Goal: Transaction & Acquisition: Purchase product/service

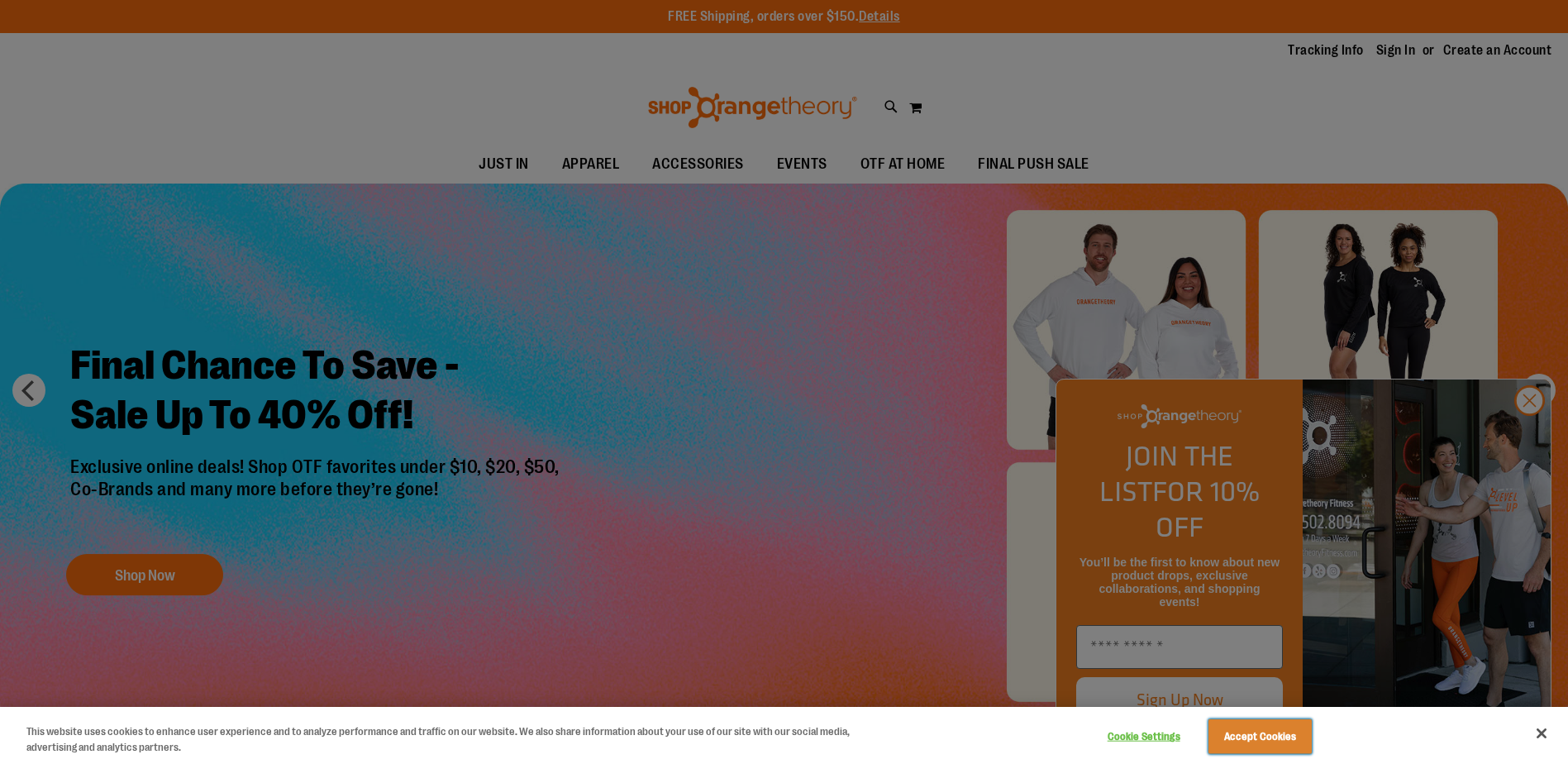
click at [1281, 747] on button "Accept Cookies" at bounding box center [1260, 737] width 103 height 34
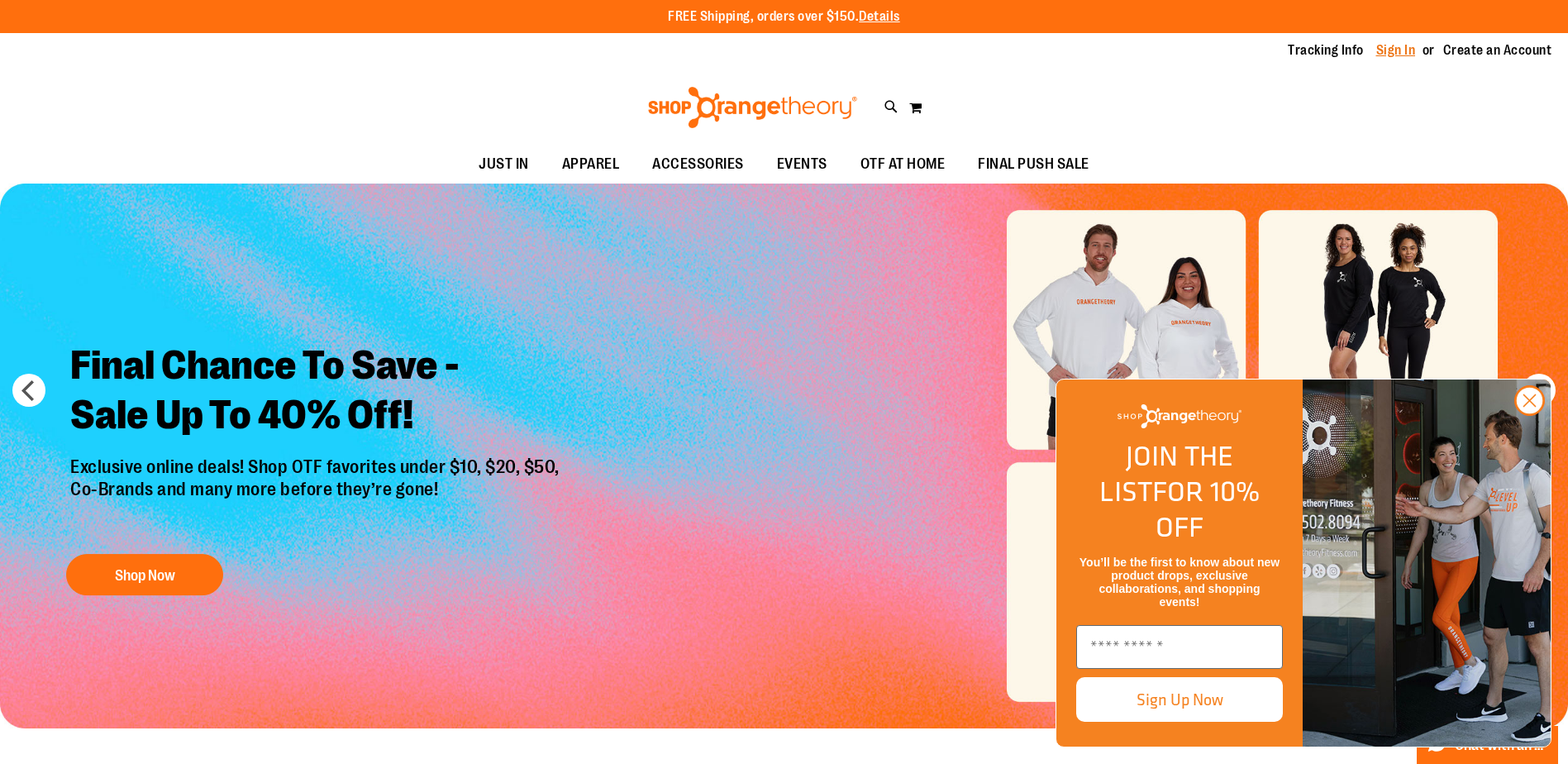
click at [1398, 57] on link "Sign In" at bounding box center [1396, 50] width 39 height 18
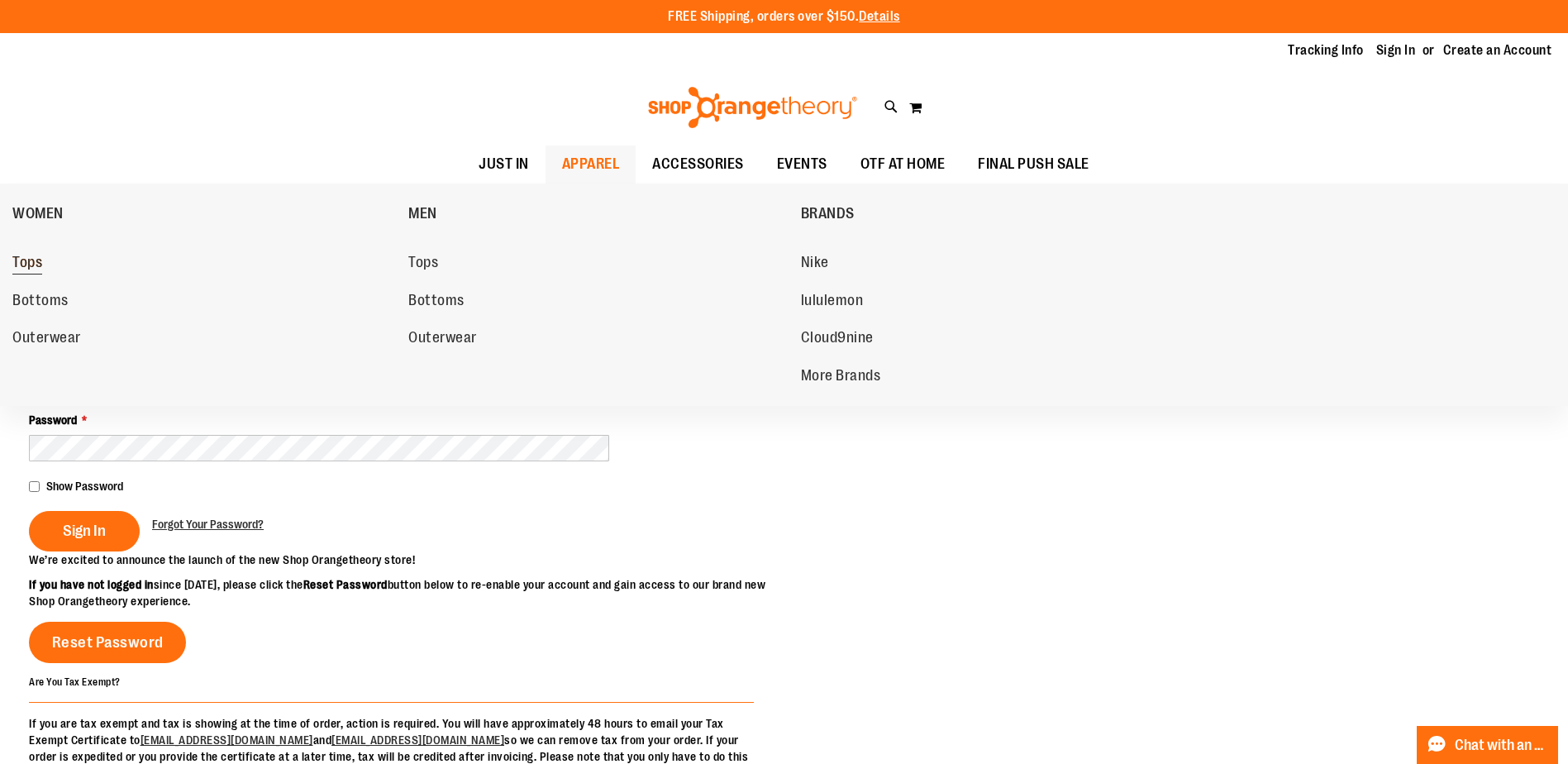
click at [33, 263] on span "Tops" at bounding box center [27, 264] width 30 height 21
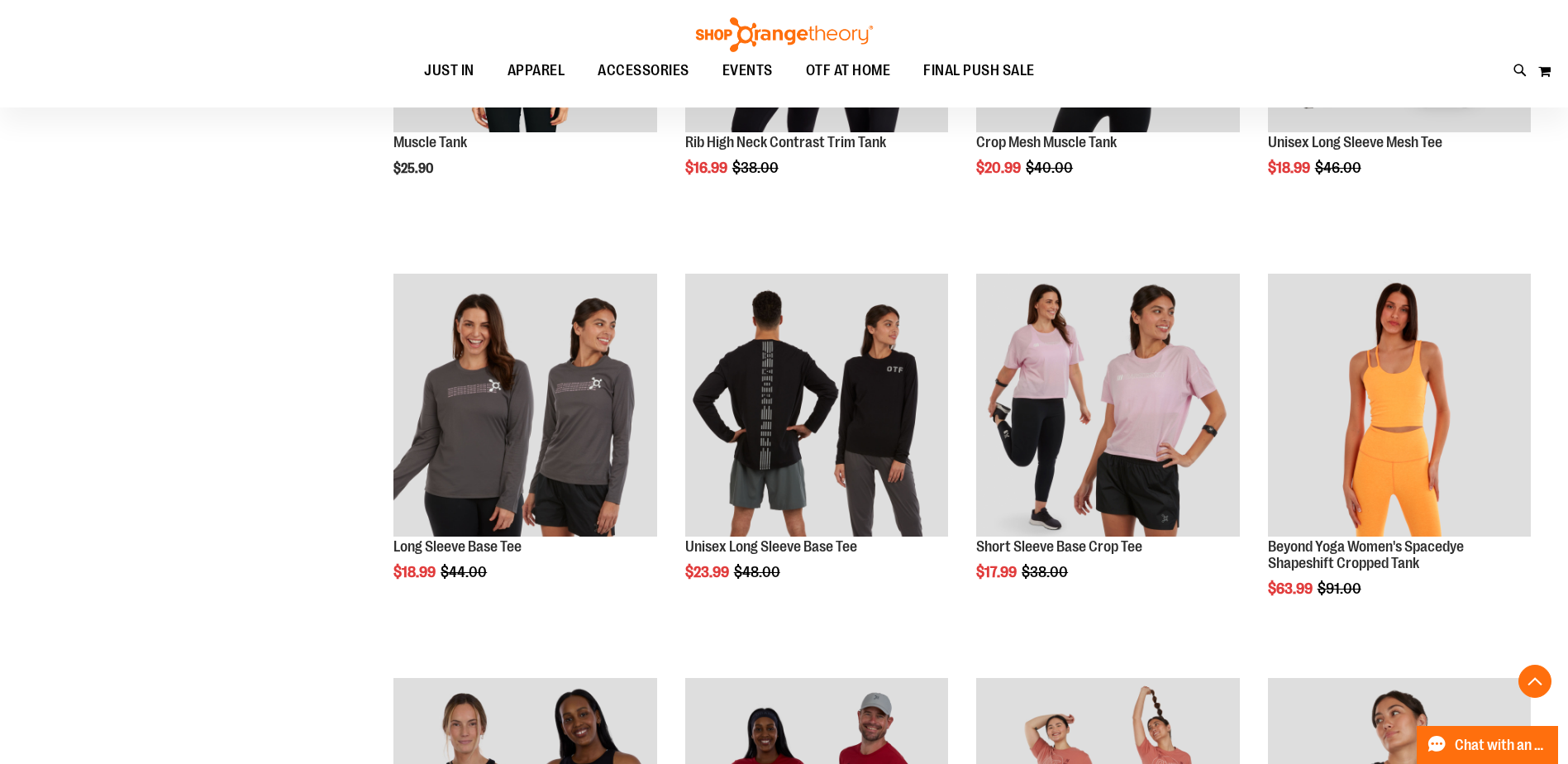
scroll to position [496, 0]
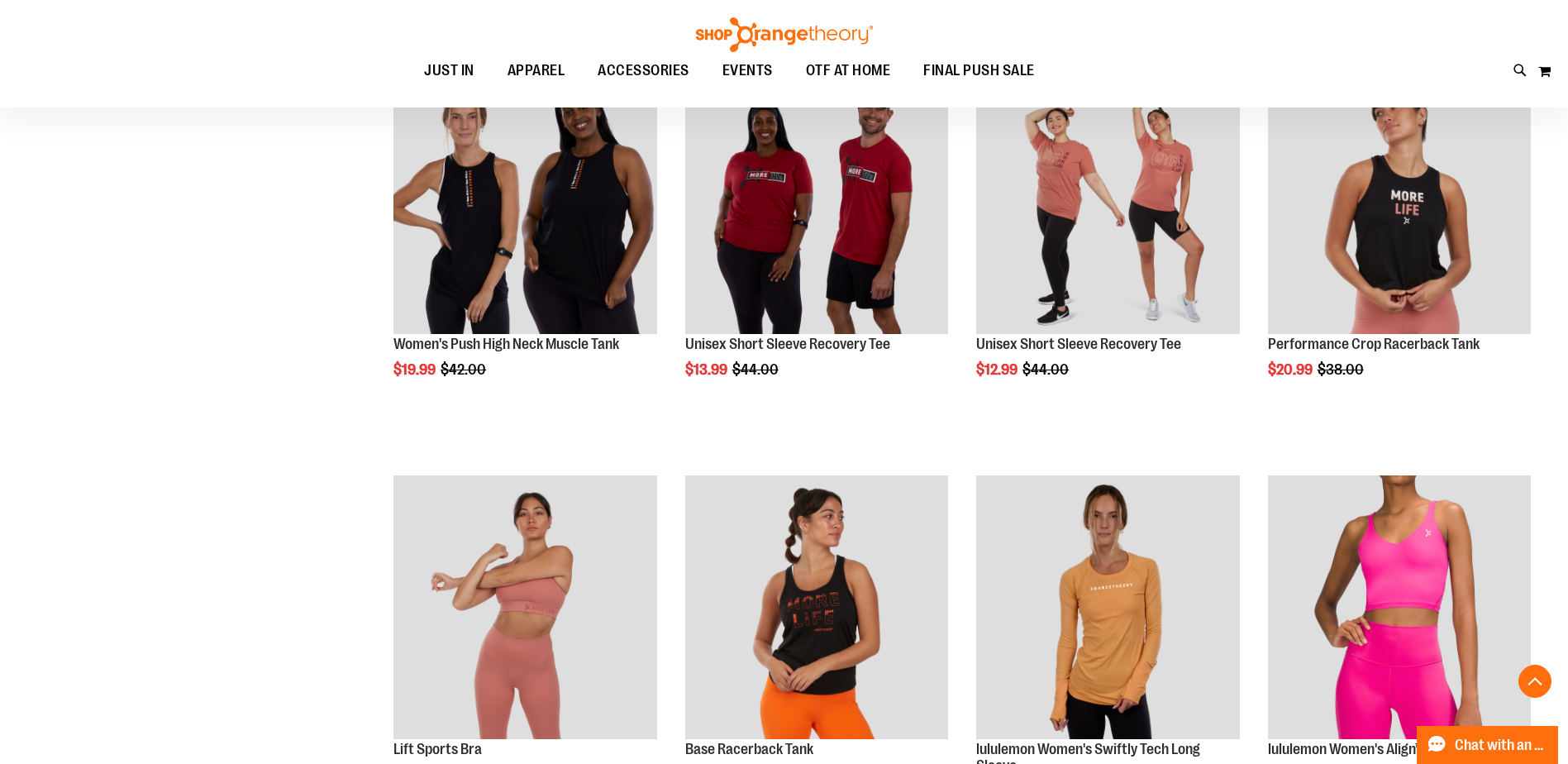
scroll to position [1406, 0]
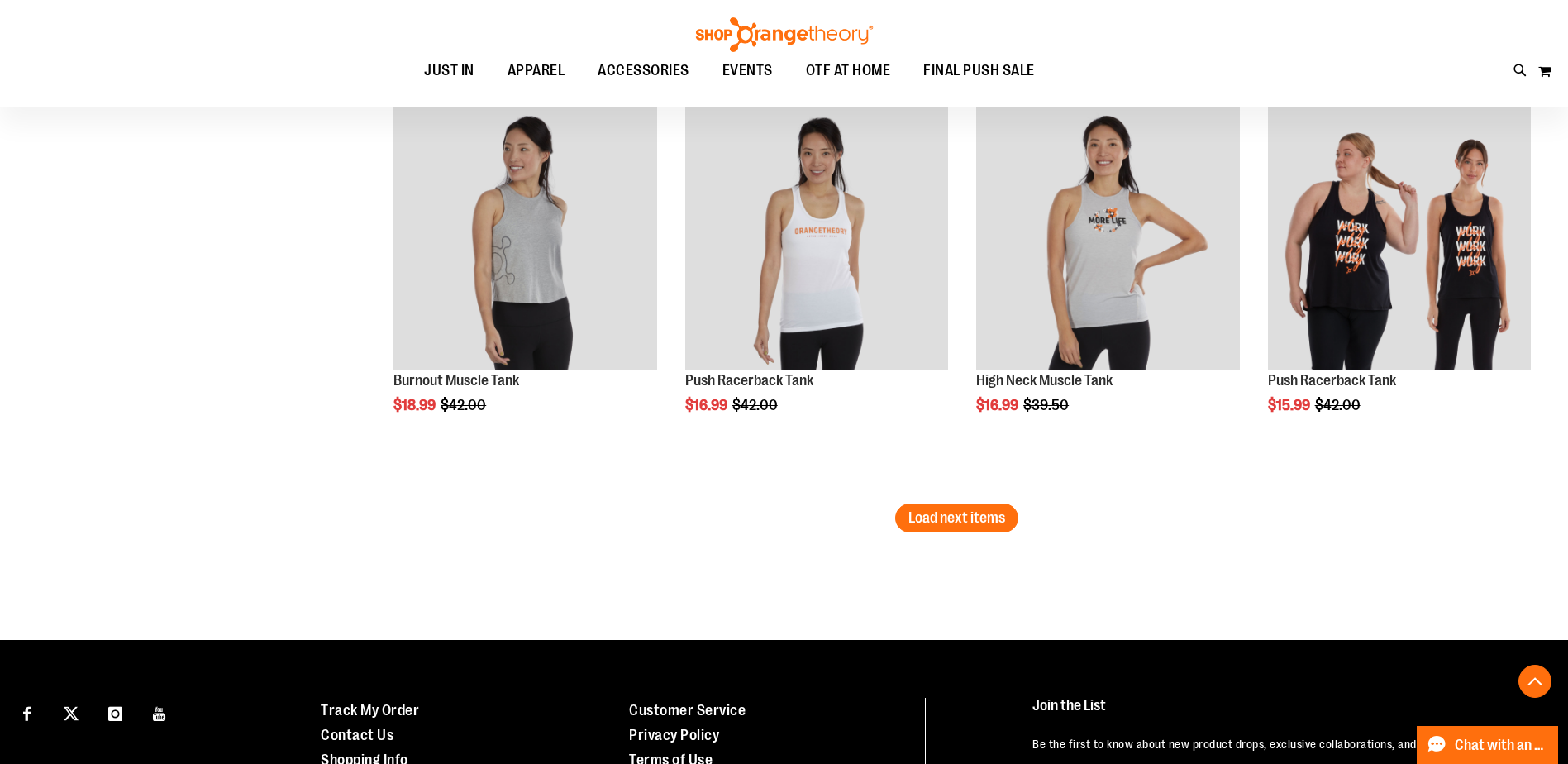
scroll to position [3473, 0]
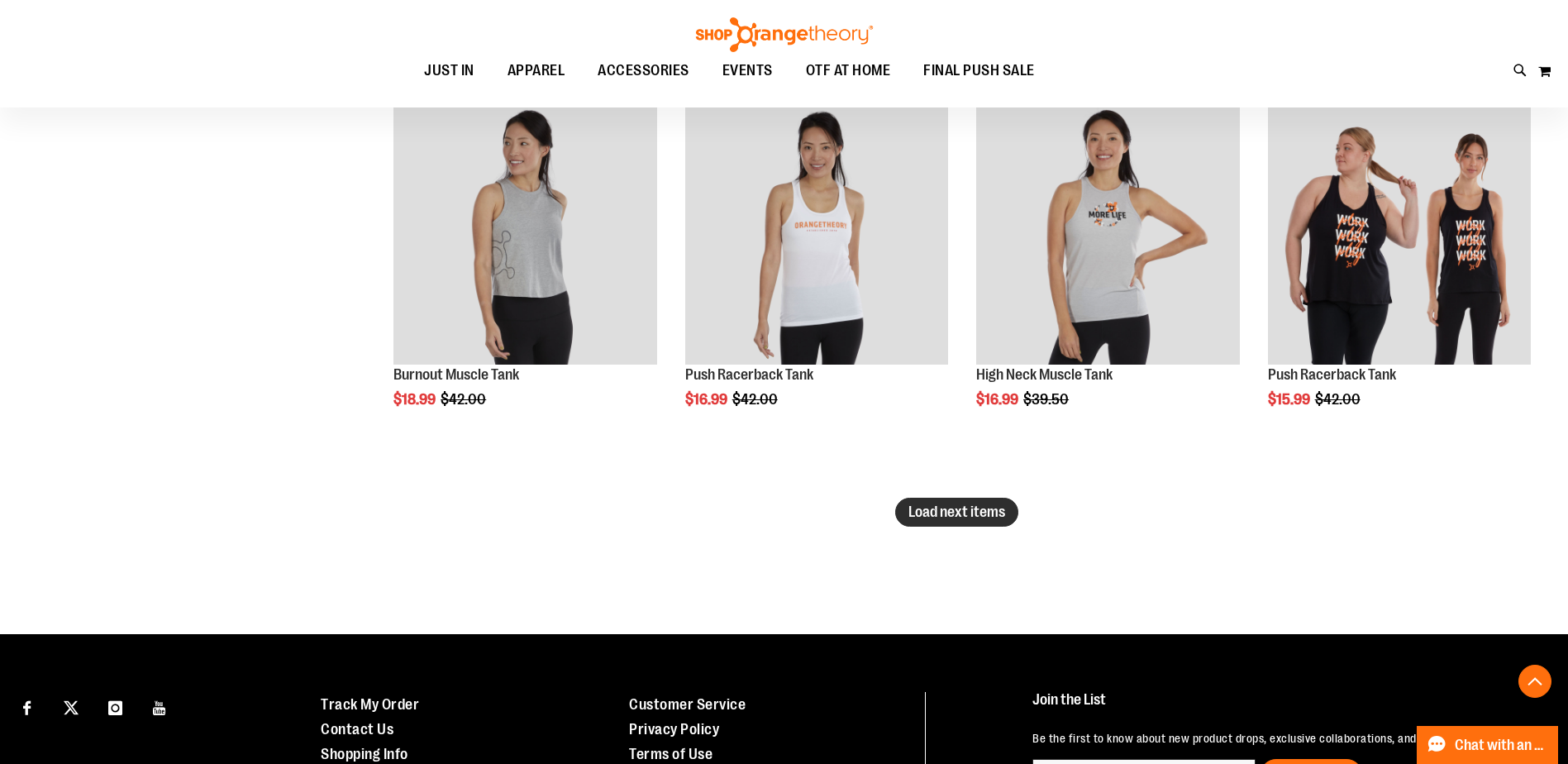
click at [945, 518] on span "Load next items" at bounding box center [957, 512] width 97 height 16
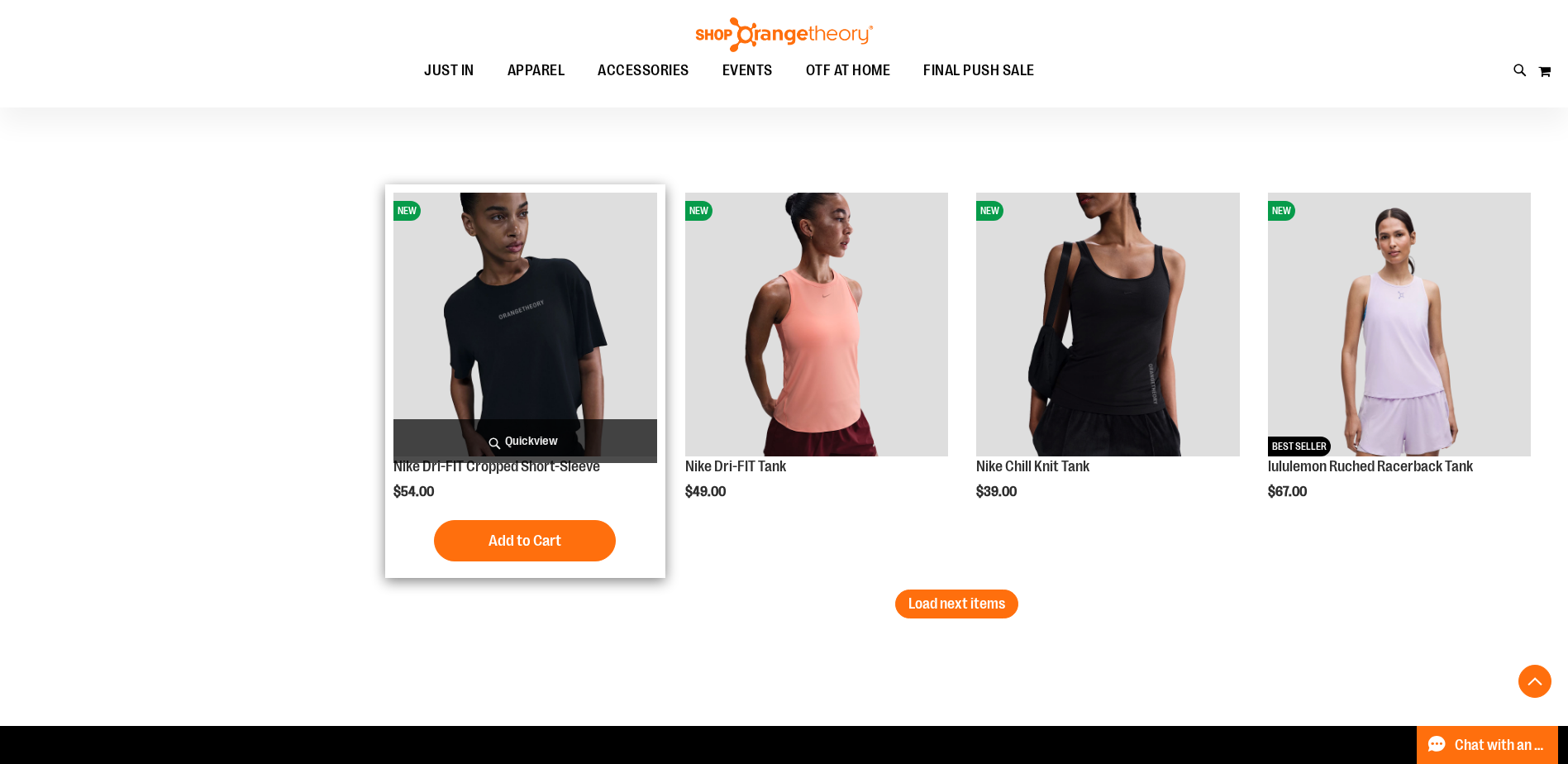
scroll to position [4813, 0]
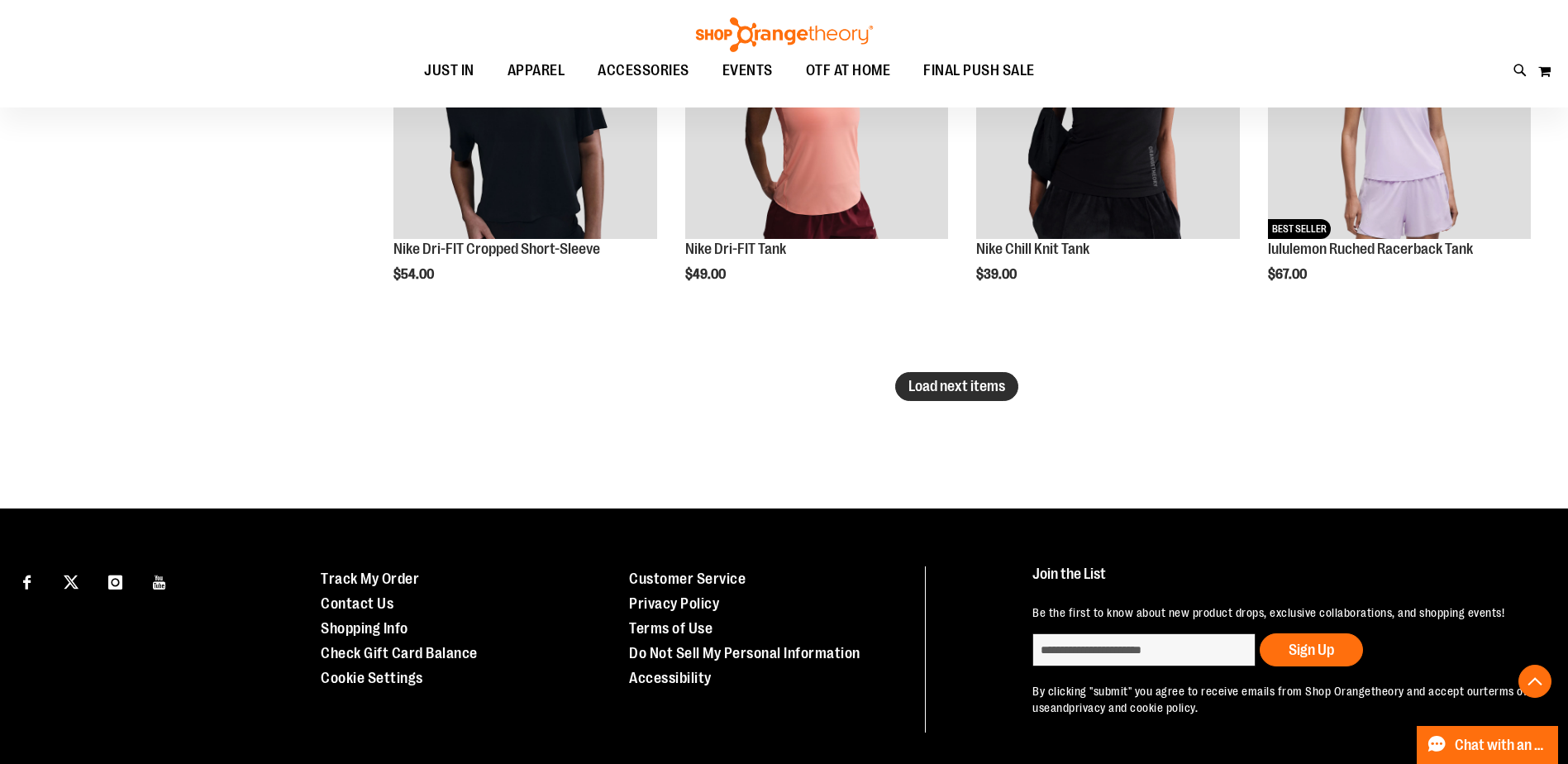
click at [984, 387] on span "Load next items" at bounding box center [957, 385] width 97 height 16
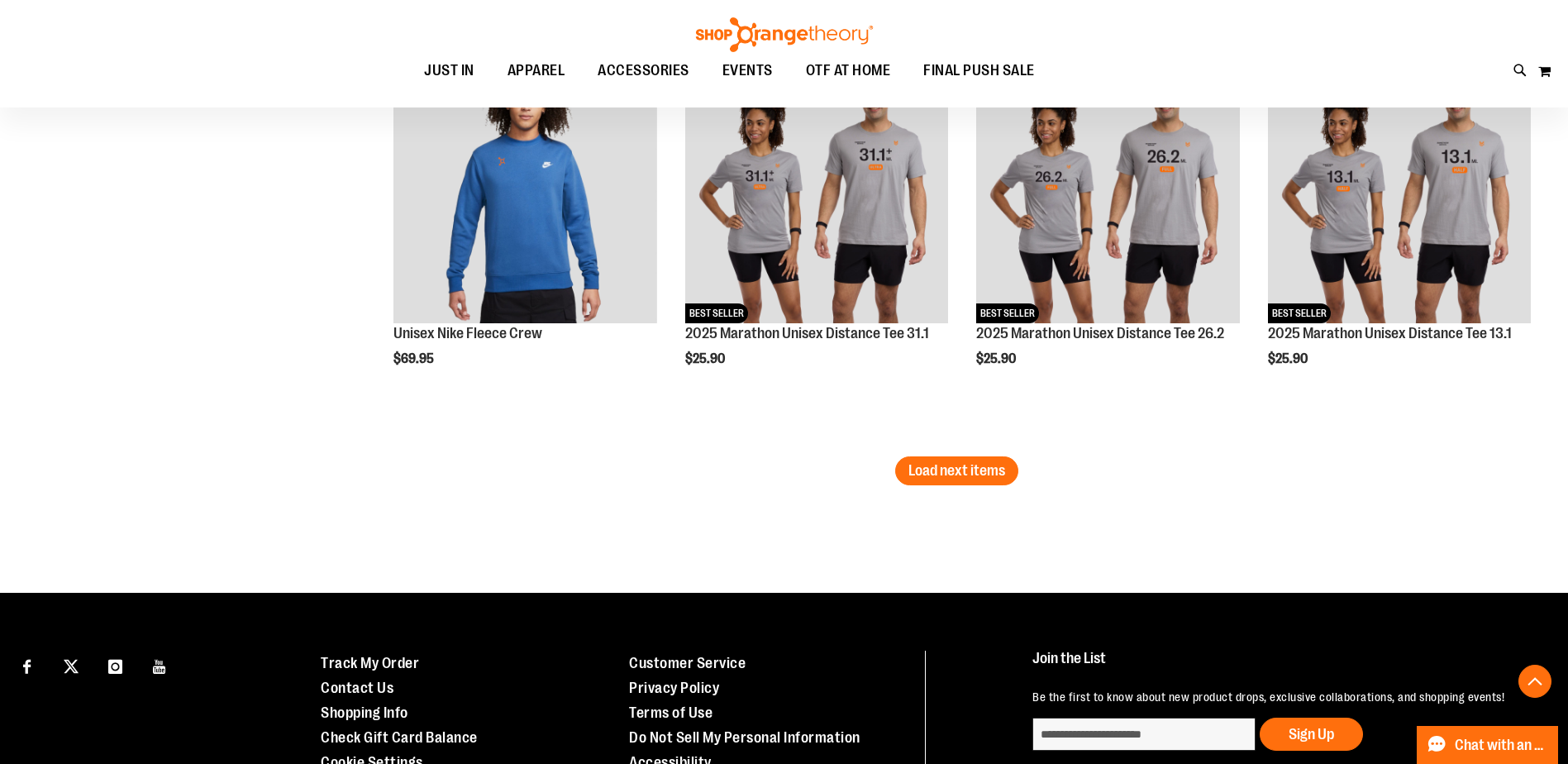
scroll to position [5945, 0]
